Goal: Communication & Community: Answer question/provide support

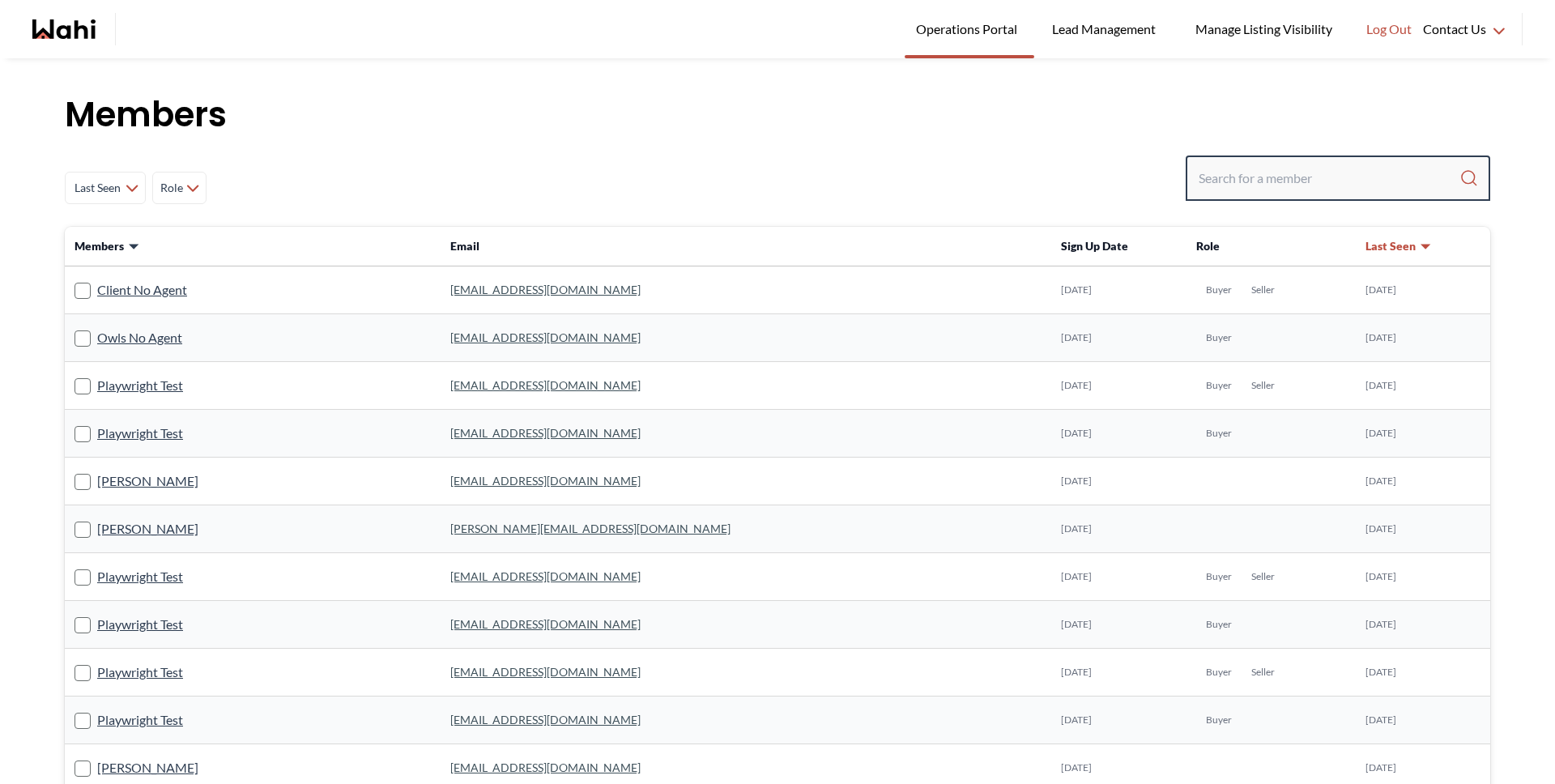
click at [1332, 175] on input "Search input" at bounding box center [1329, 178] width 261 height 29
type input "michellel"
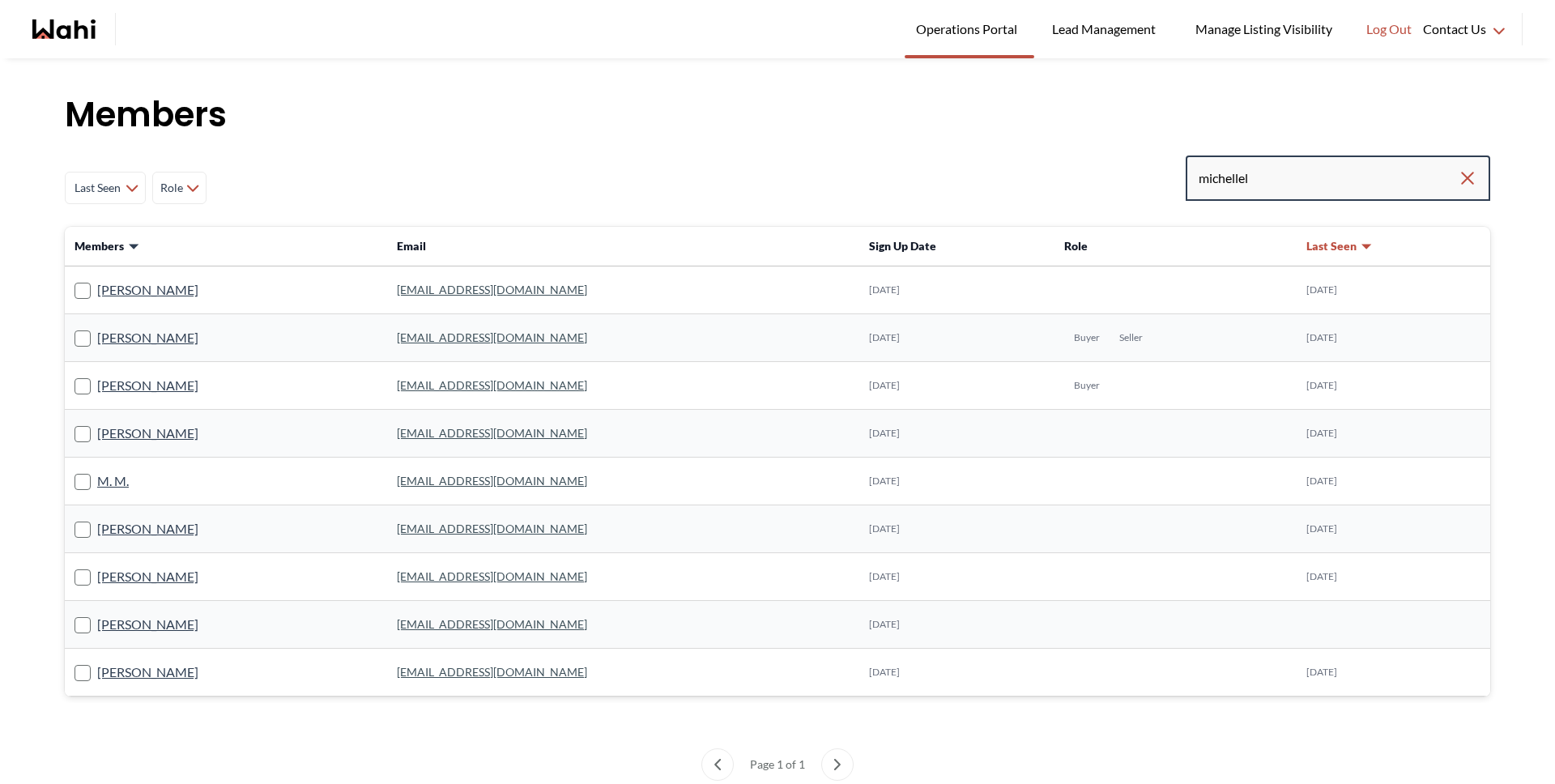
click at [1354, 176] on input "michellel" at bounding box center [1328, 178] width 259 height 29
type input "[PERSON_NAME]"
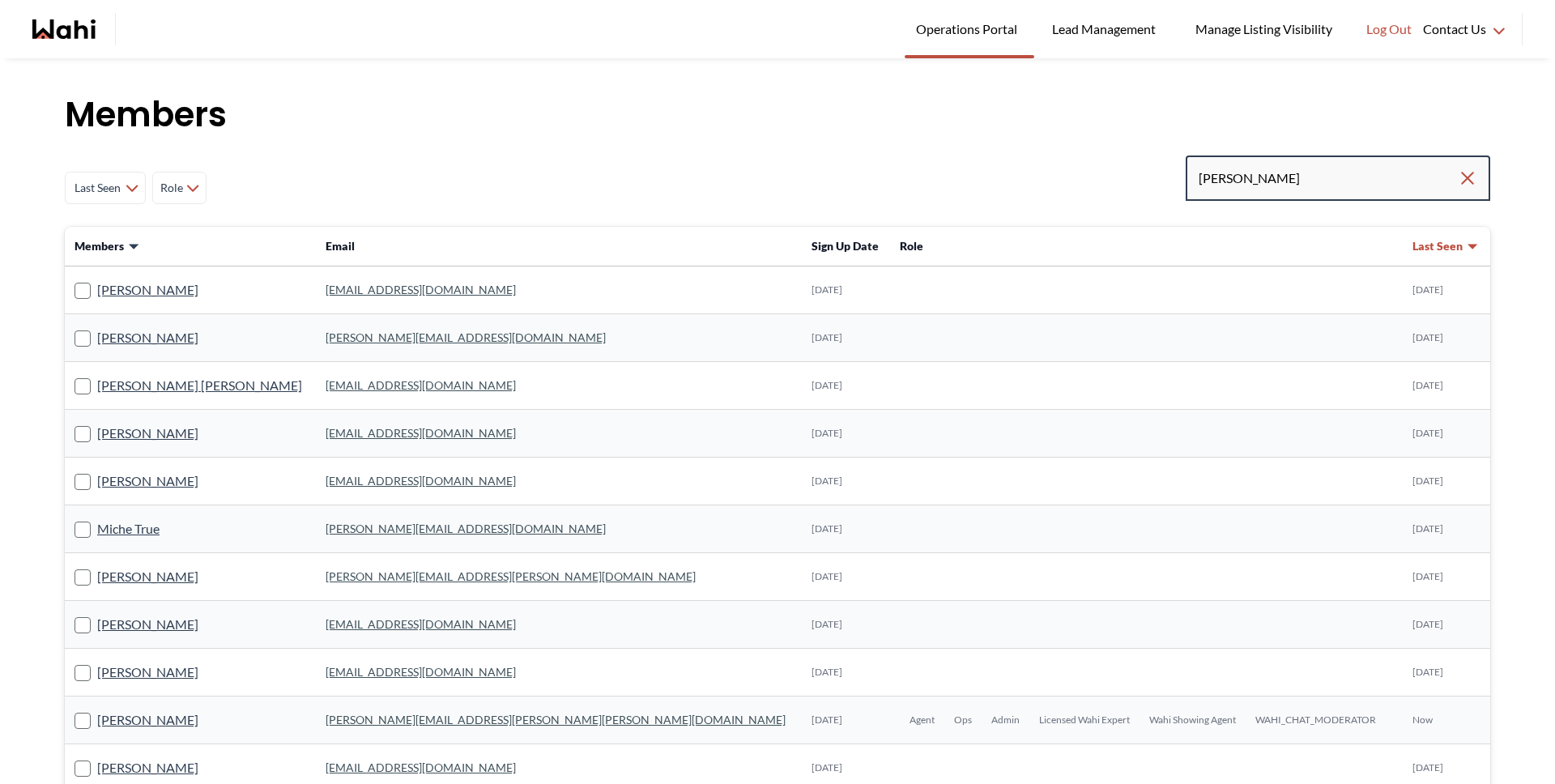
click at [1286, 189] on input "[PERSON_NAME]" at bounding box center [1328, 178] width 259 height 29
type input "[PERSON_NAME]"
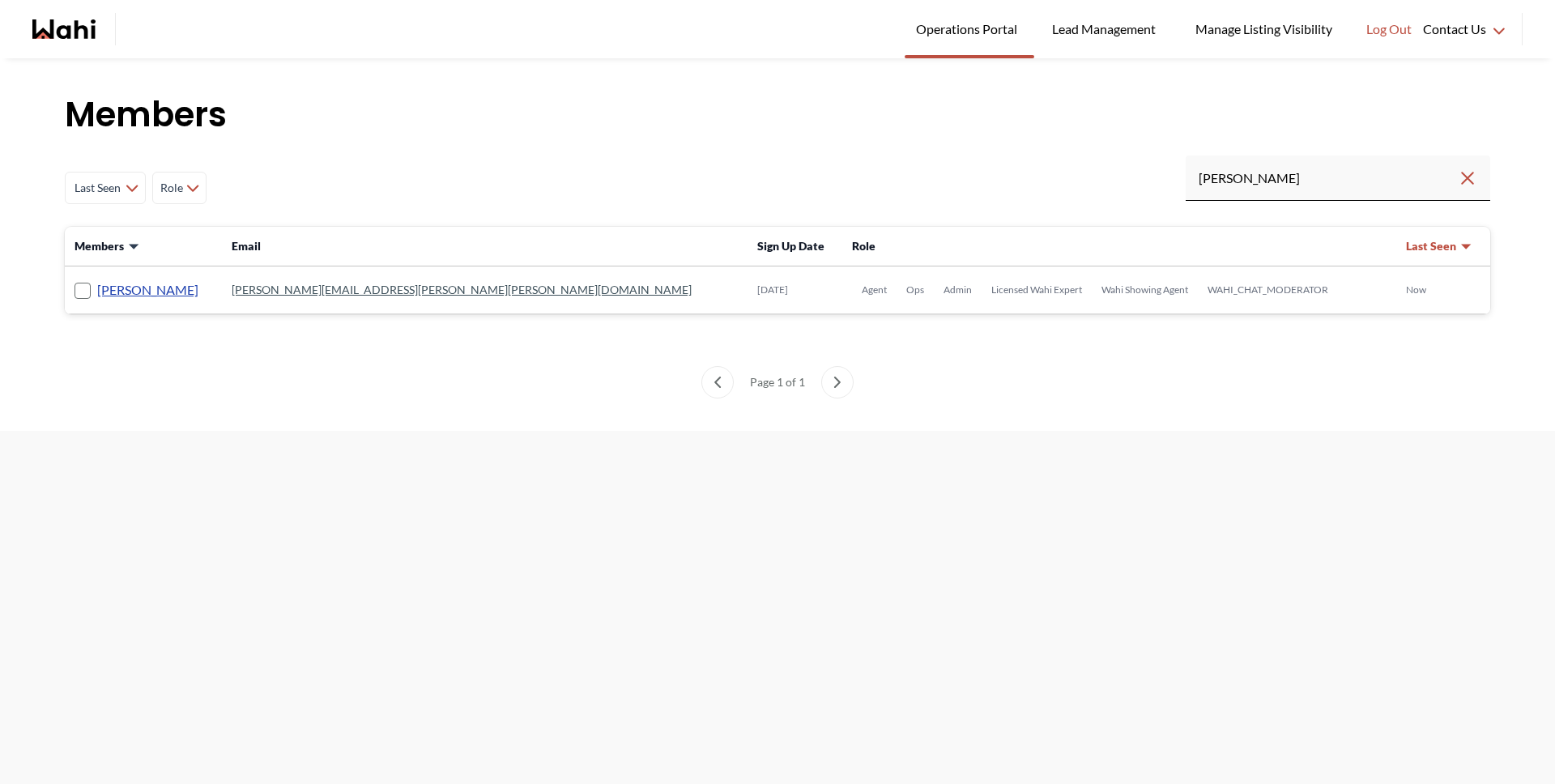
click at [148, 297] on link "[PERSON_NAME]" at bounding box center [148, 290] width 101 height 21
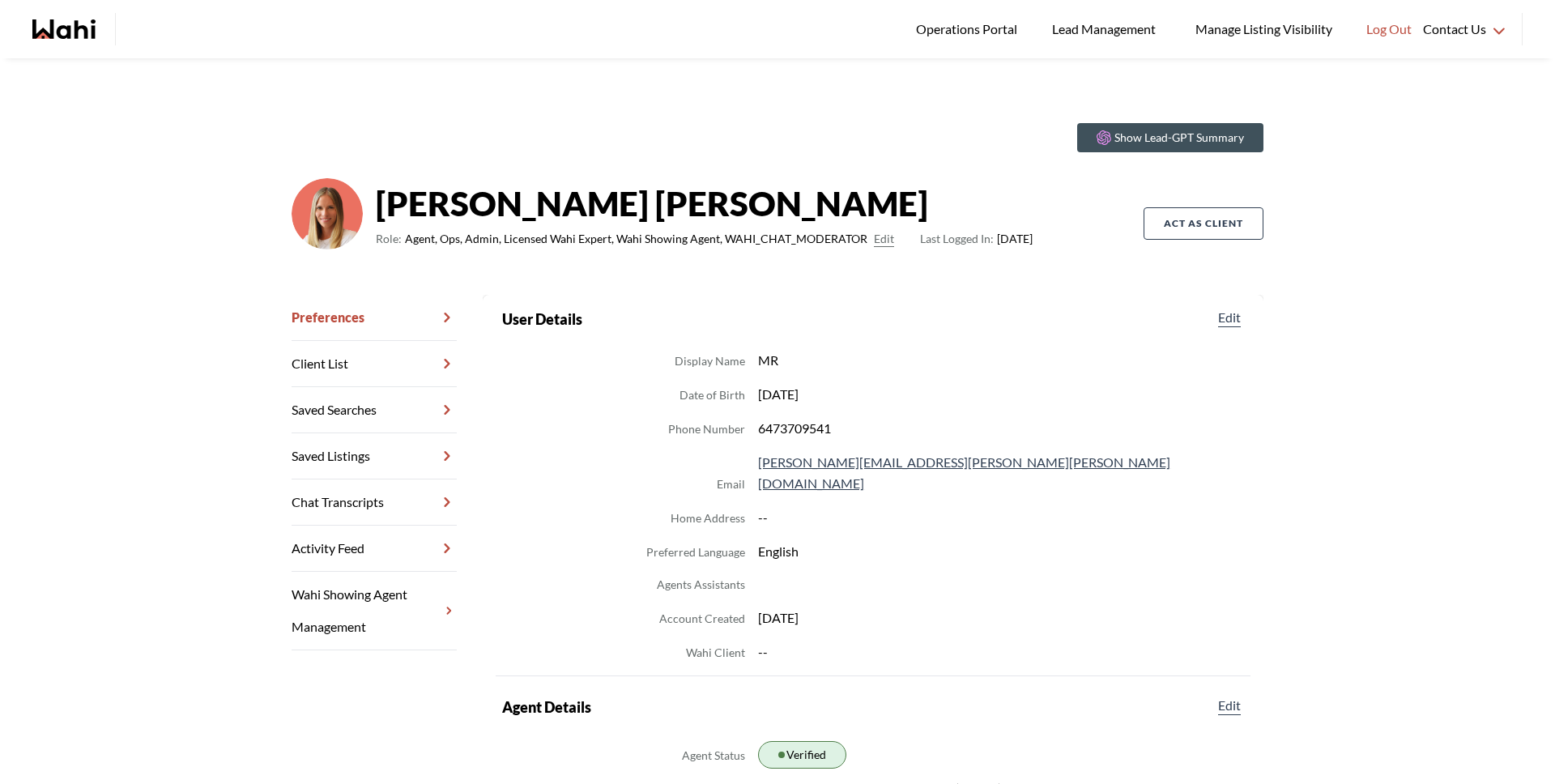
click at [352, 509] on link "Chat Transcripts" at bounding box center [375, 503] width 166 height 46
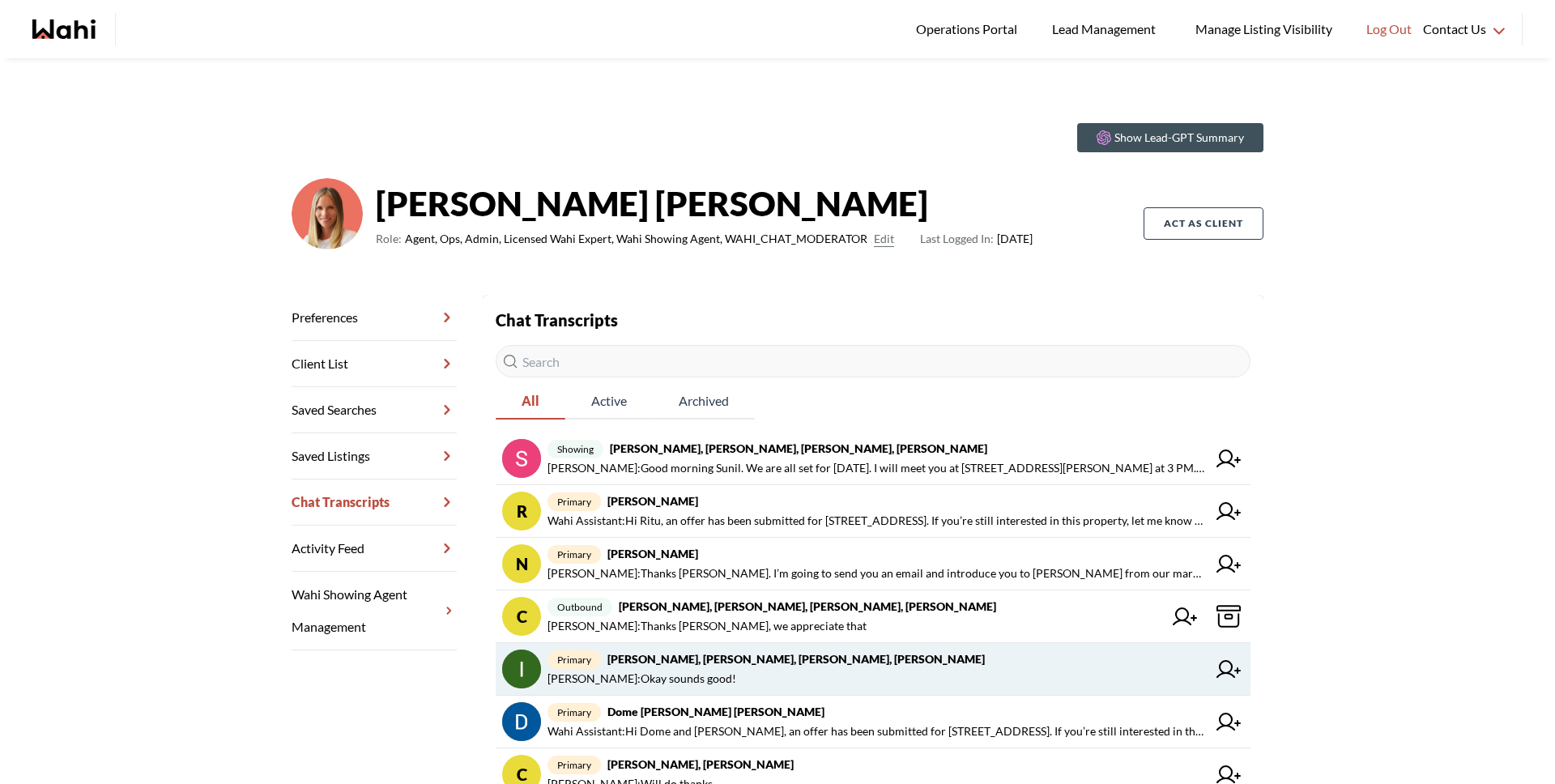
click at [778, 662] on strong "[PERSON_NAME], [PERSON_NAME], [PERSON_NAME], [PERSON_NAME]" at bounding box center [796, 658] width 377 height 13
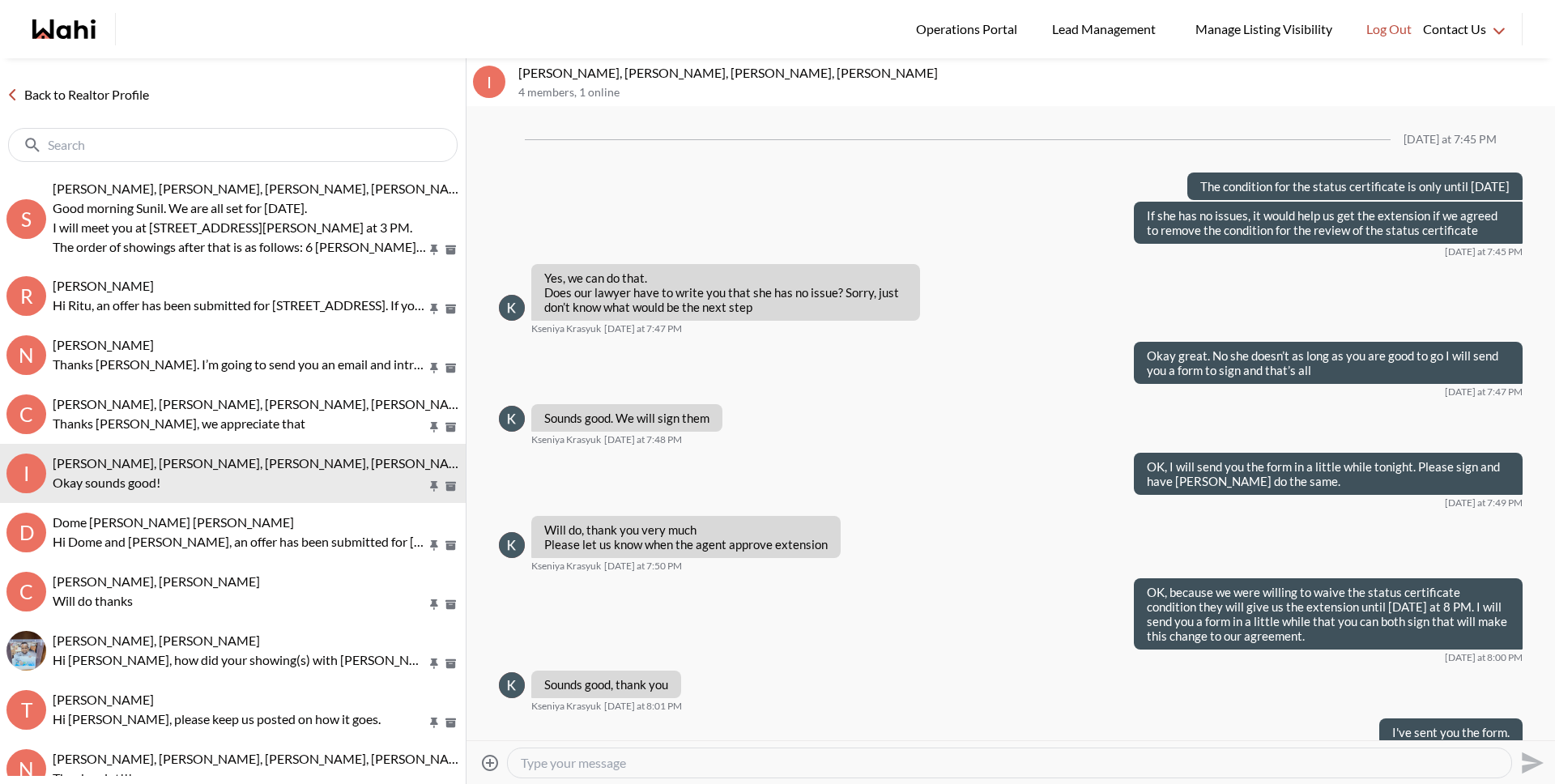
click at [699, 756] on textarea "Type your message" at bounding box center [1009, 763] width 977 height 16
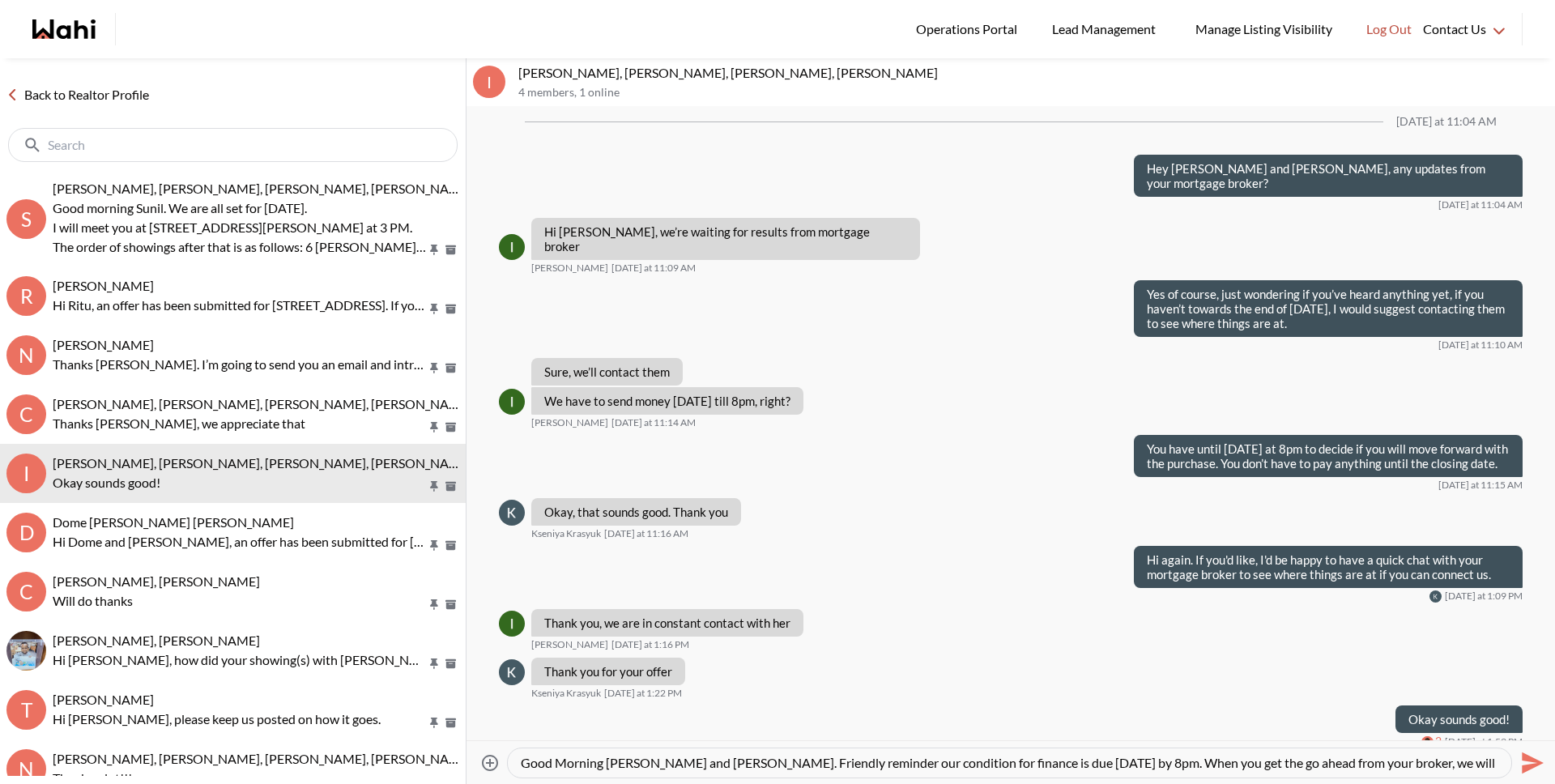
scroll to position [16, 0]
type textarea "Good Morning [PERSON_NAME] and [PERSON_NAME]. Friendly reminder our condition f…"
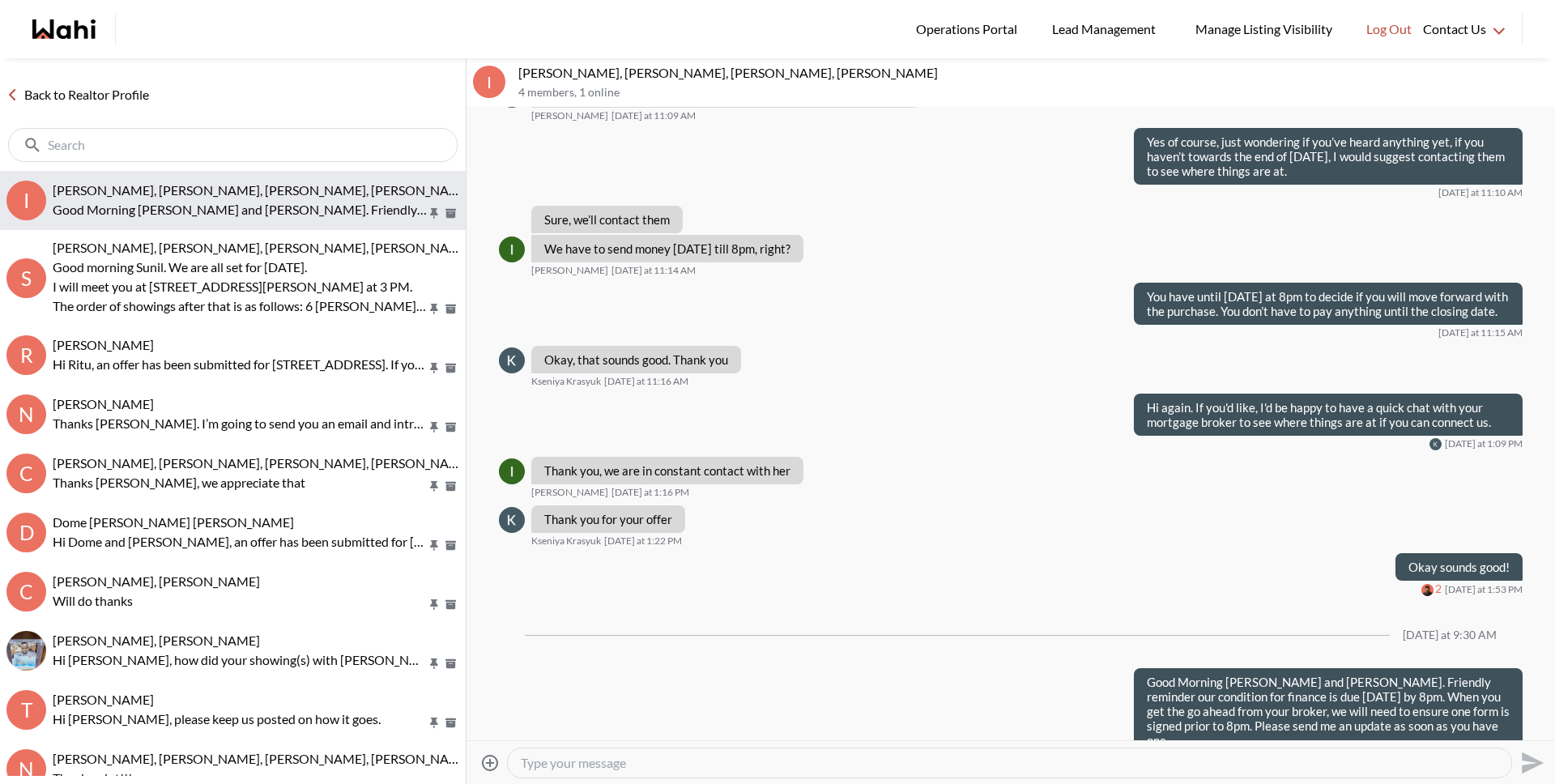
scroll to position [1166, 0]
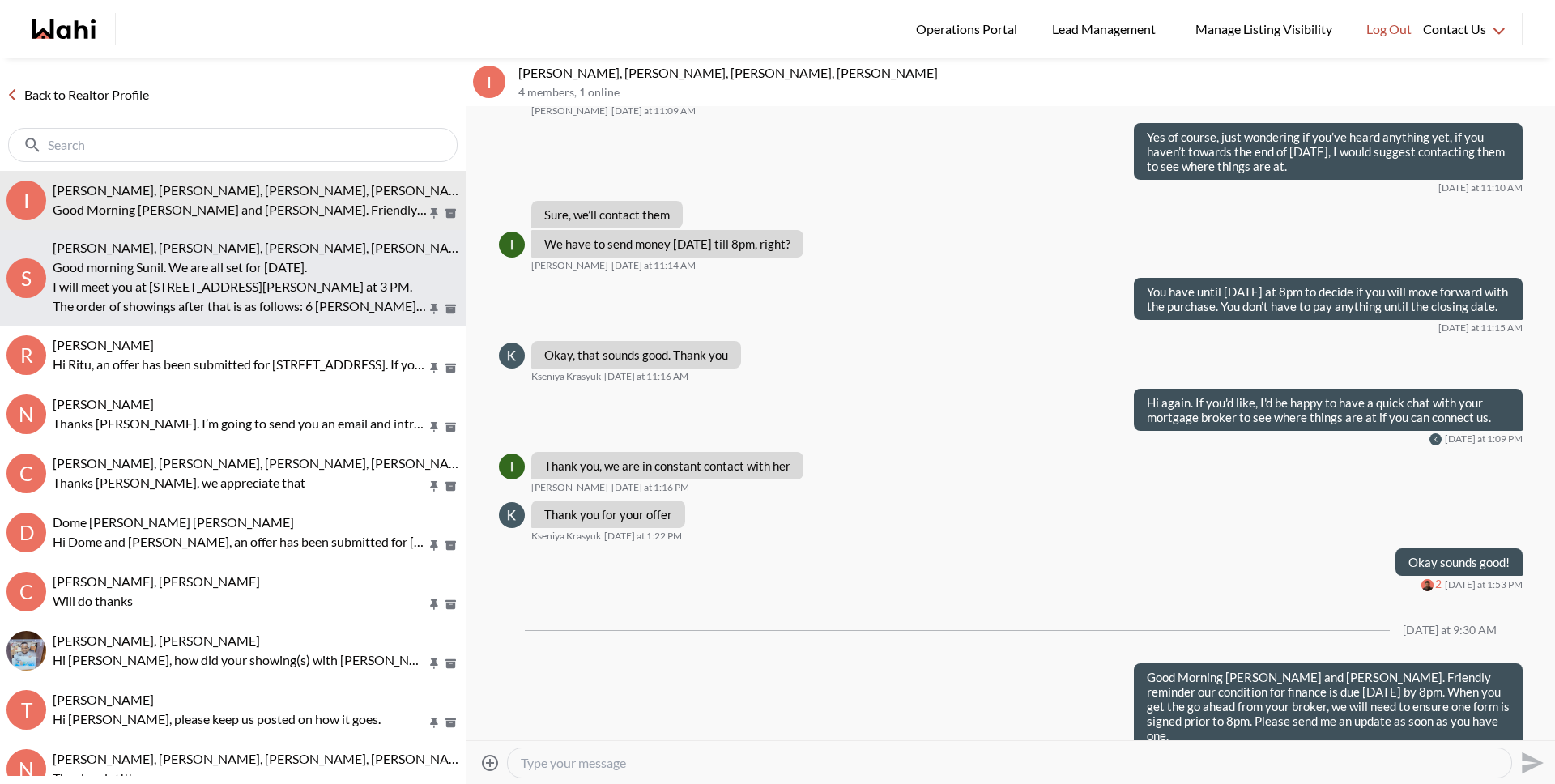
click at [219, 282] on p "I will meet you at [STREET_ADDRESS][PERSON_NAME] at 3 PM." at bounding box center [239, 287] width 374 height 20
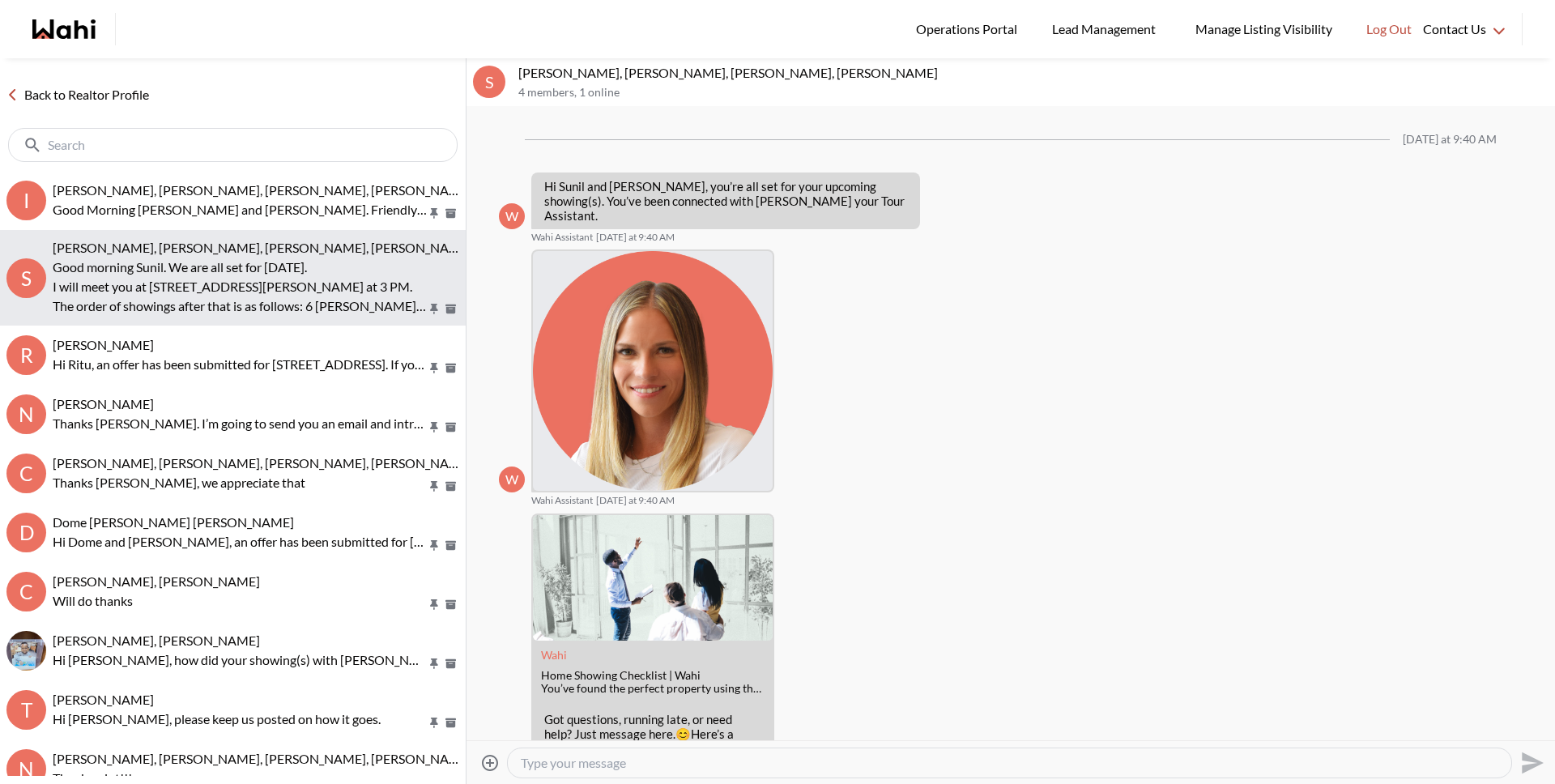
scroll to position [1077, 0]
